Goal: Find specific page/section: Find specific page/section

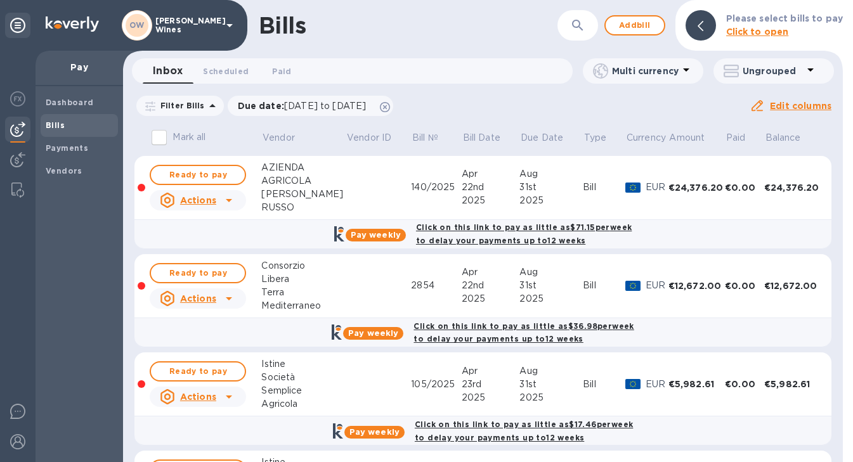
click at [577, 9] on div "Bills ​ Add bill Please select bills to pay Click to open" at bounding box center [483, 25] width 720 height 51
click at [577, 26] on icon "button" at bounding box center [577, 25] width 11 height 11
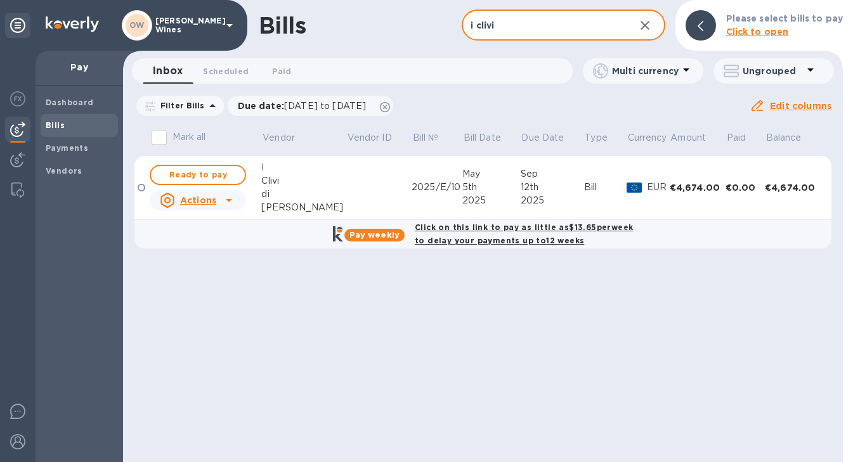
type input "i clivi"
click at [652, 25] on icon "button" at bounding box center [644, 25] width 15 height 15
